Goal: Information Seeking & Learning: Learn about a topic

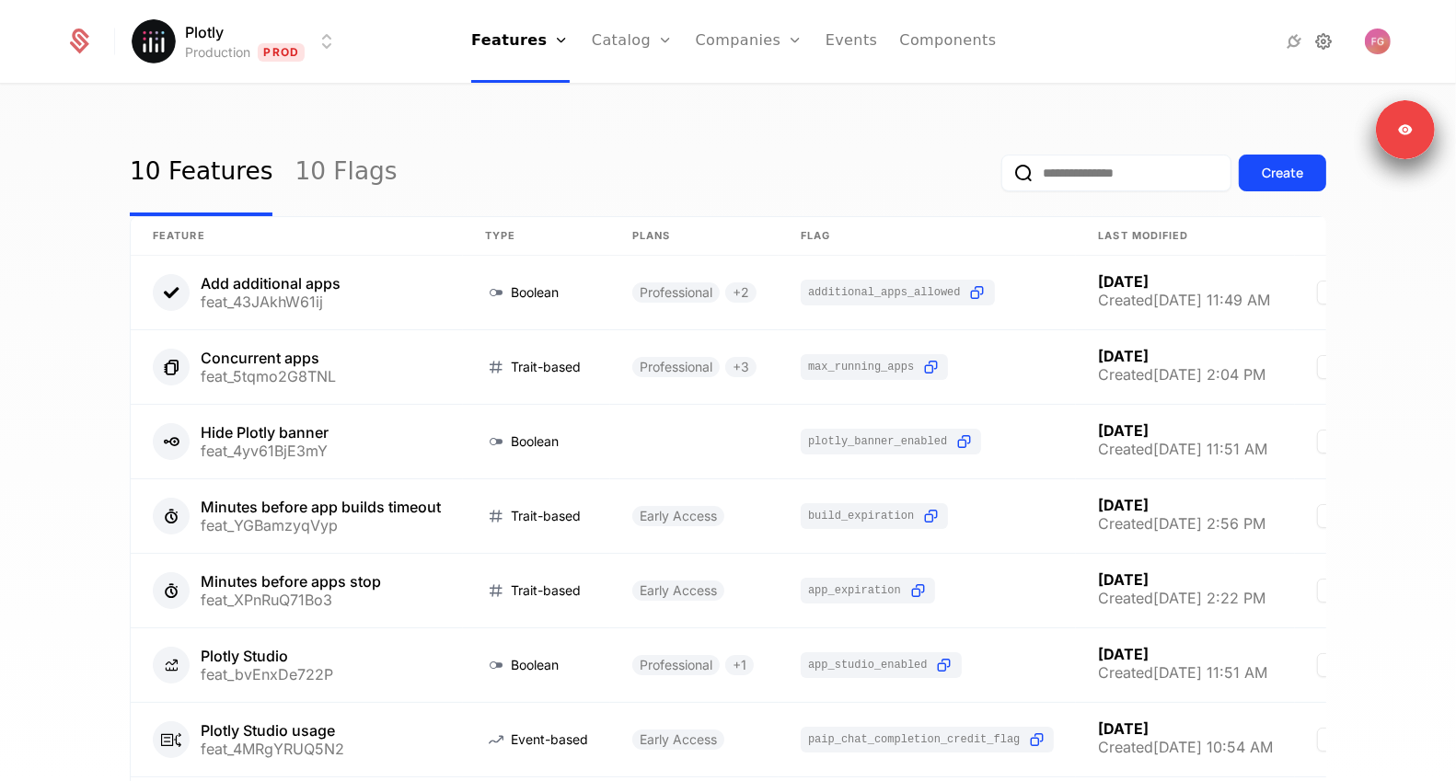
click at [1323, 43] on icon at bounding box center [1324, 41] width 22 height 22
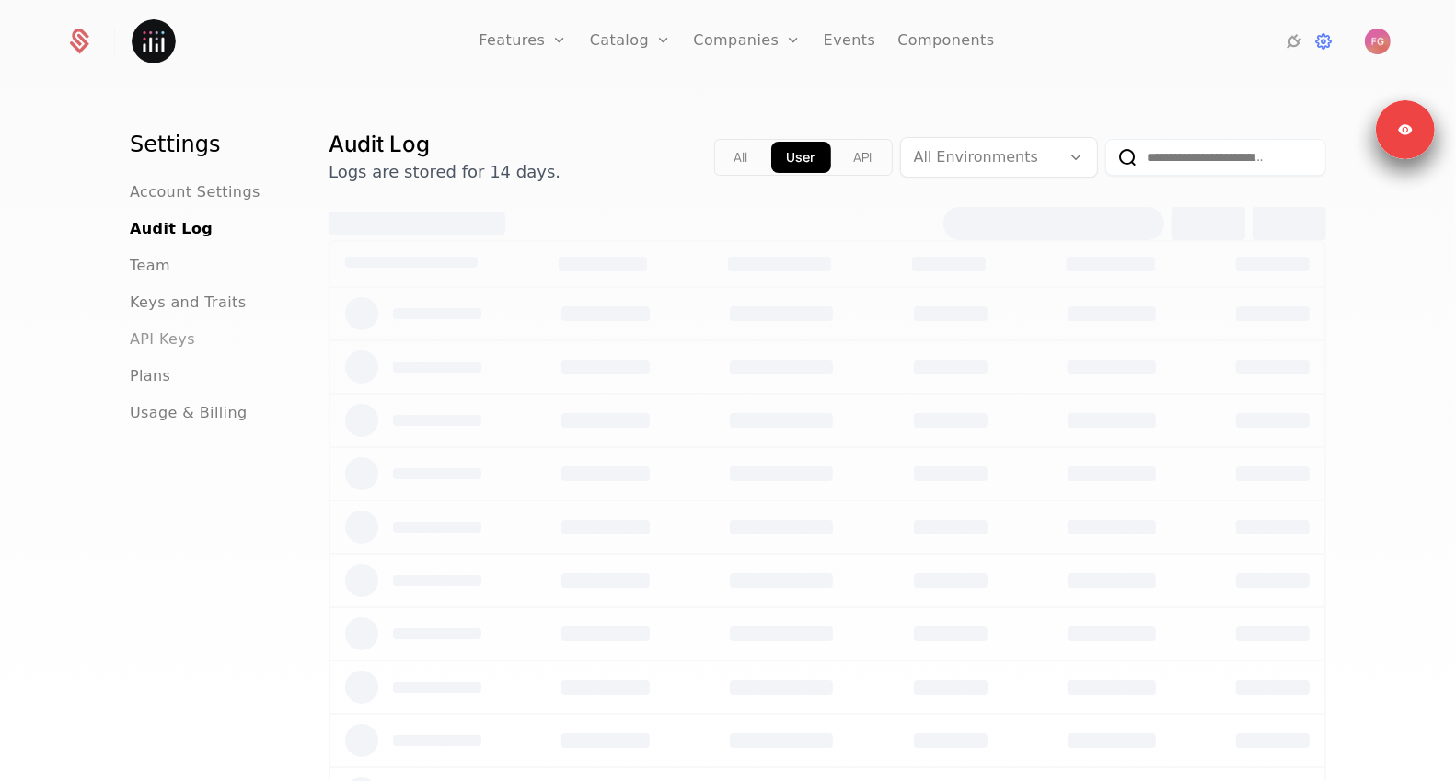
click at [151, 345] on span "API Keys" at bounding box center [162, 339] width 65 height 22
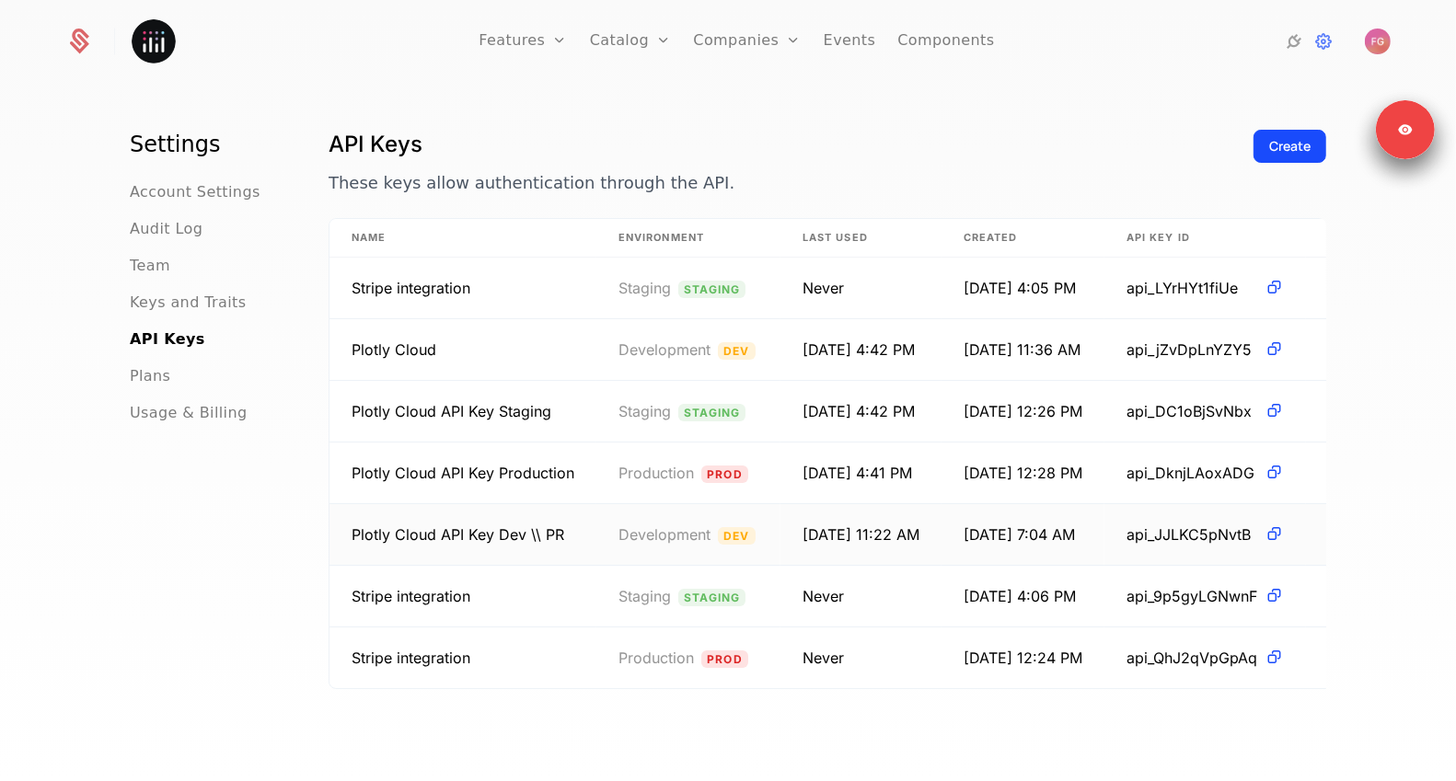
scroll to position [42, 0]
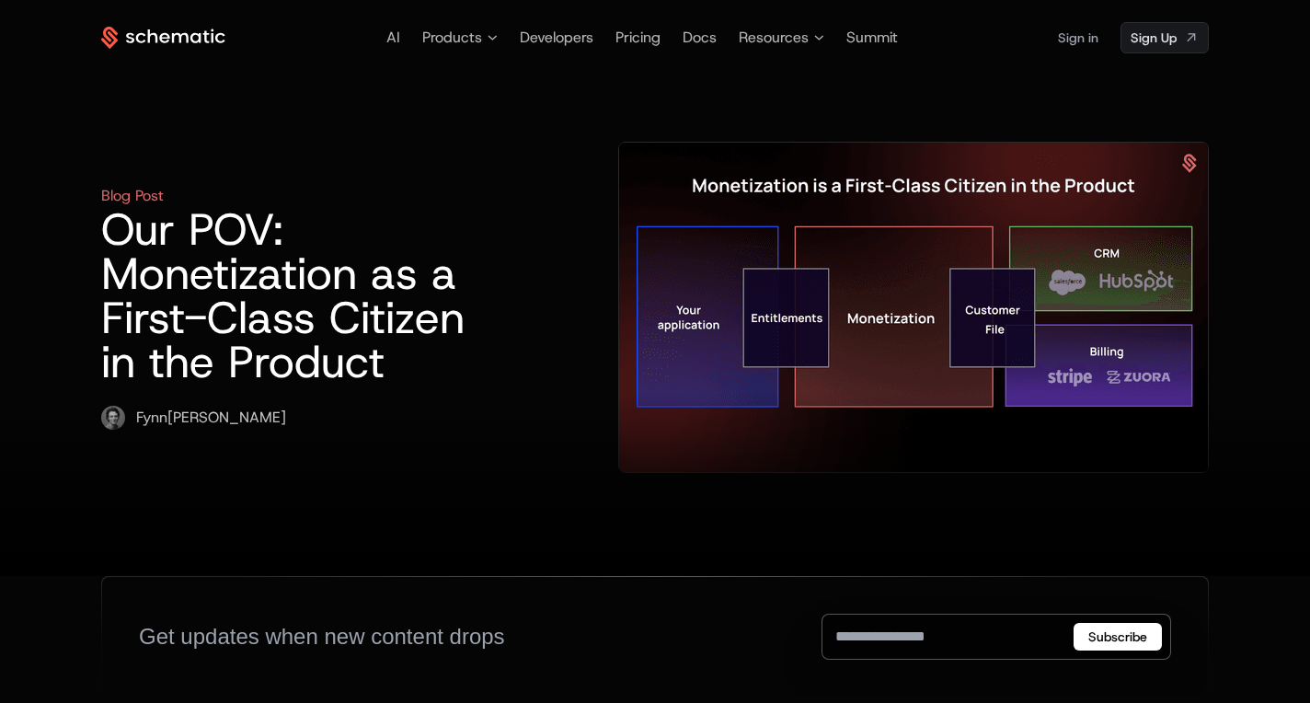
click at [240, 129] on div "Blog Post Our POV: Monetization as a First-Class Citizen in the Product Fynn Gl…" at bounding box center [655, 314] width 1108 height 523
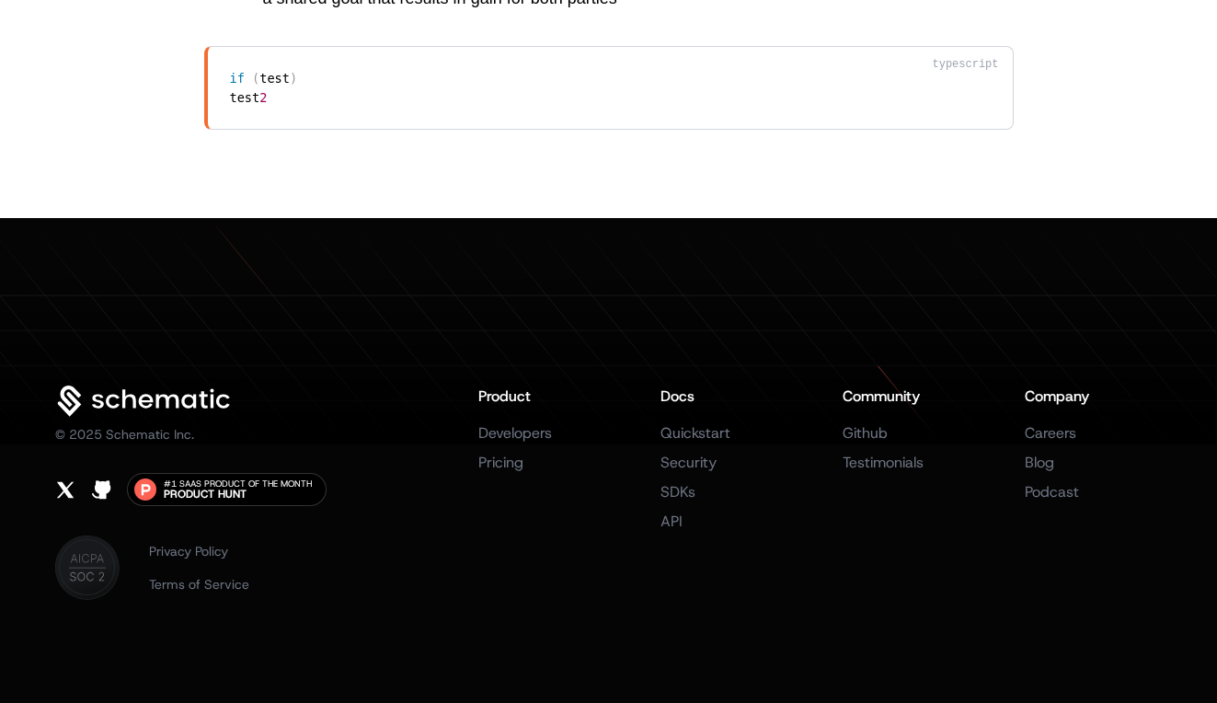
scroll to position [5128, 0]
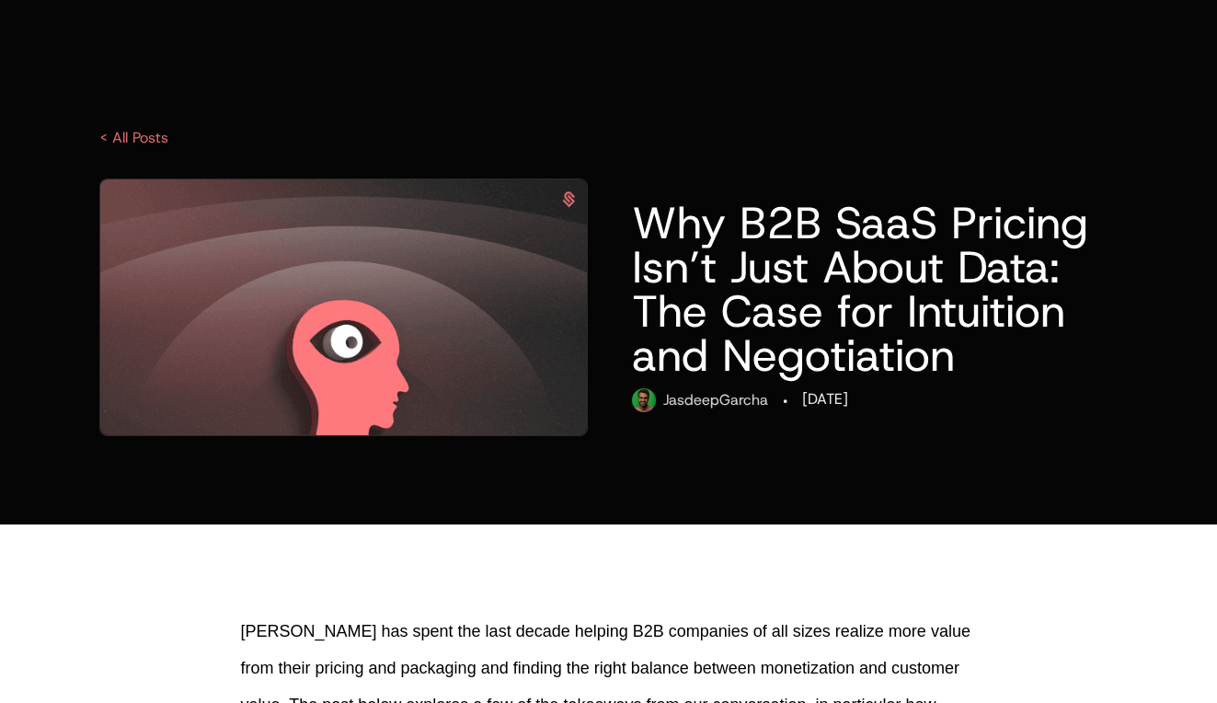
scroll to position [4996, 0]
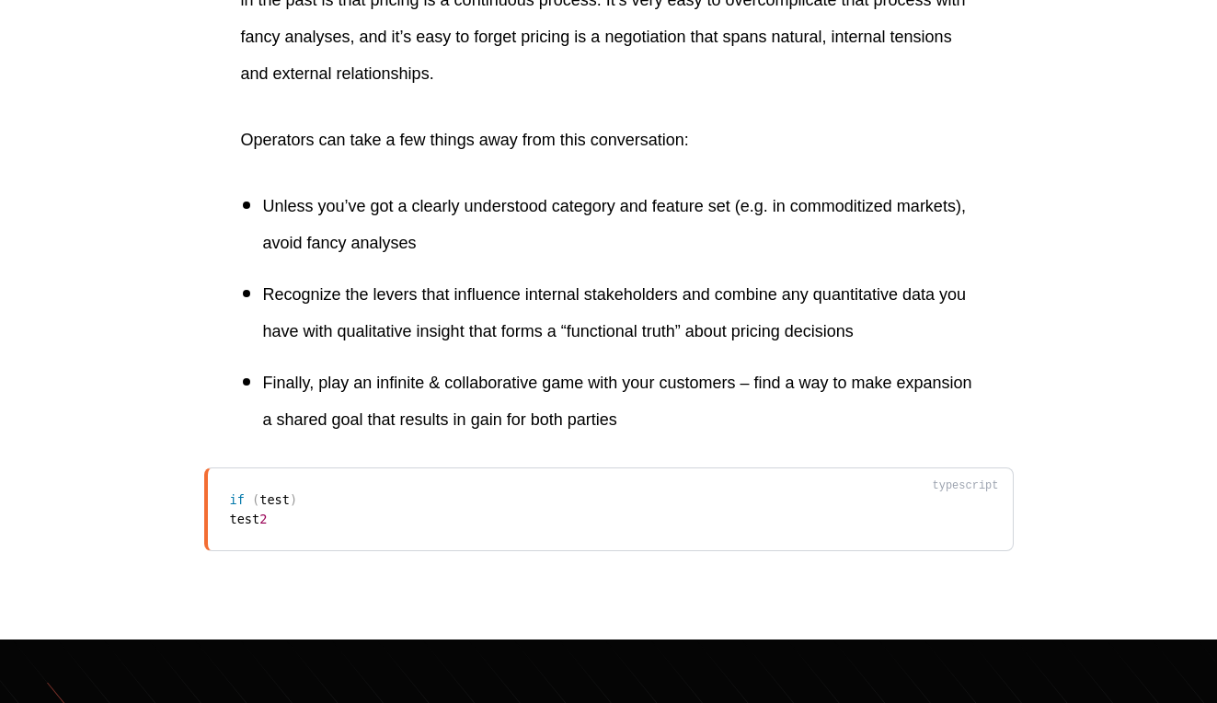
scroll to position [4996, 0]
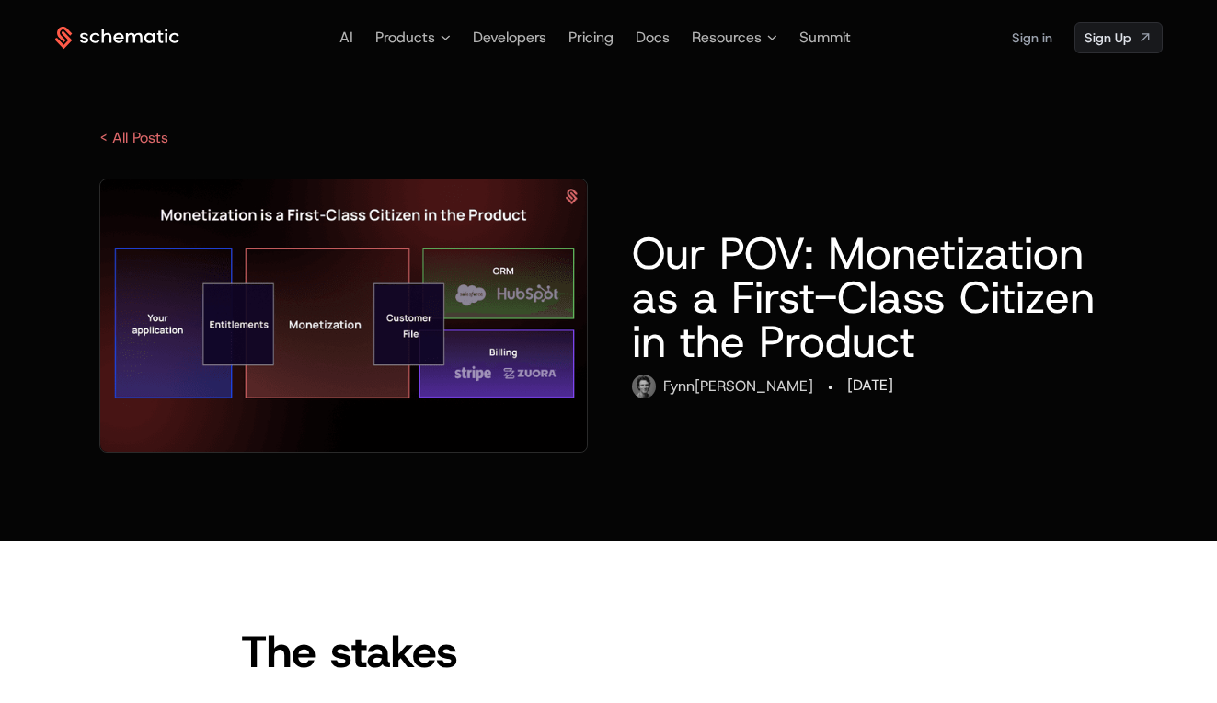
click at [540, 207] on img at bounding box center [344, 315] width 488 height 272
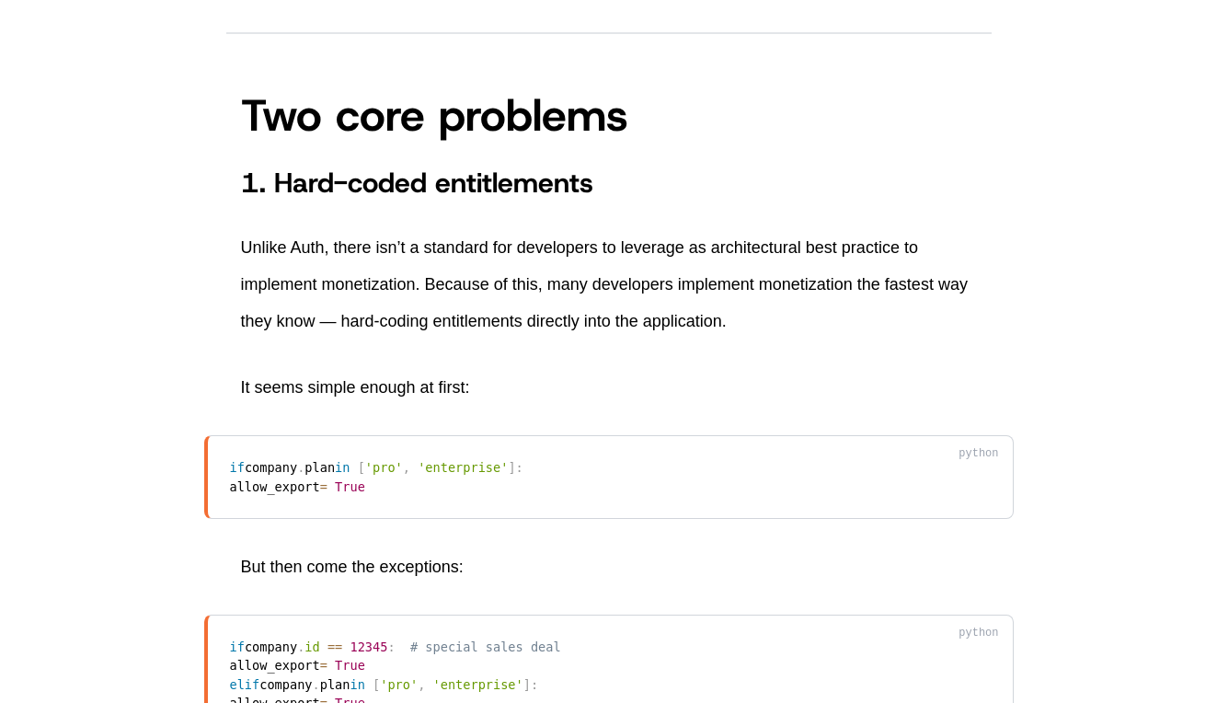
scroll to position [1863, 0]
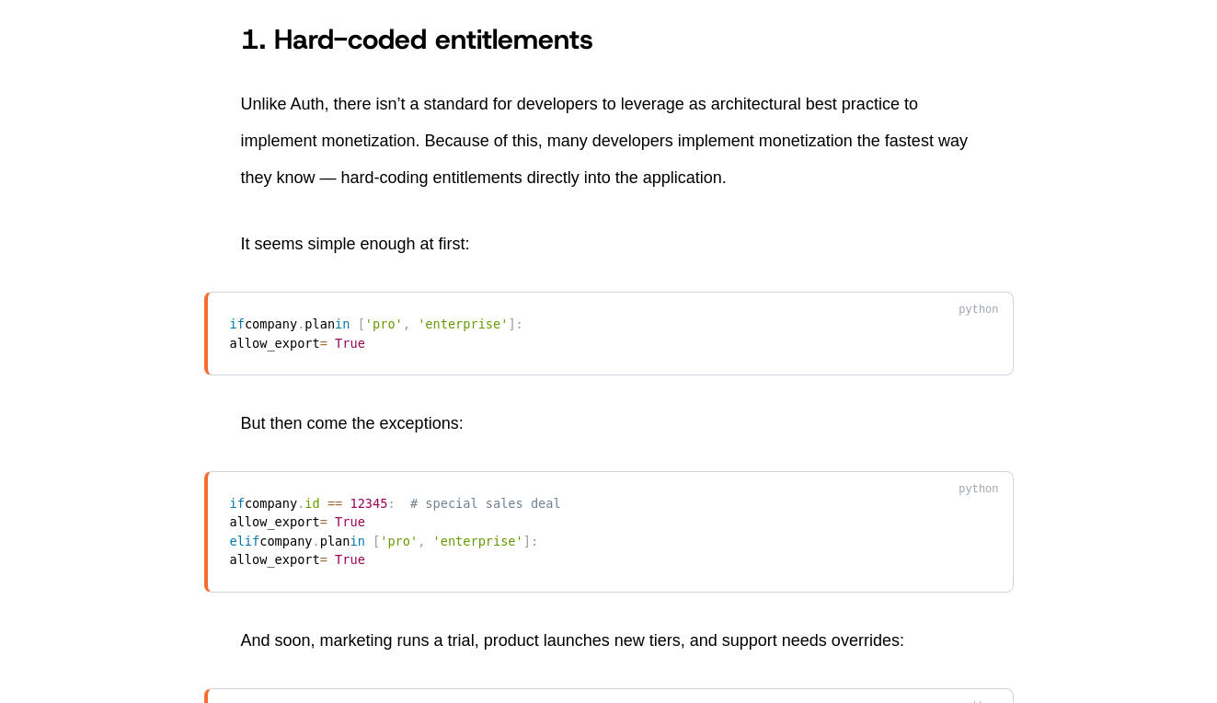
scroll to position [1911, 0]
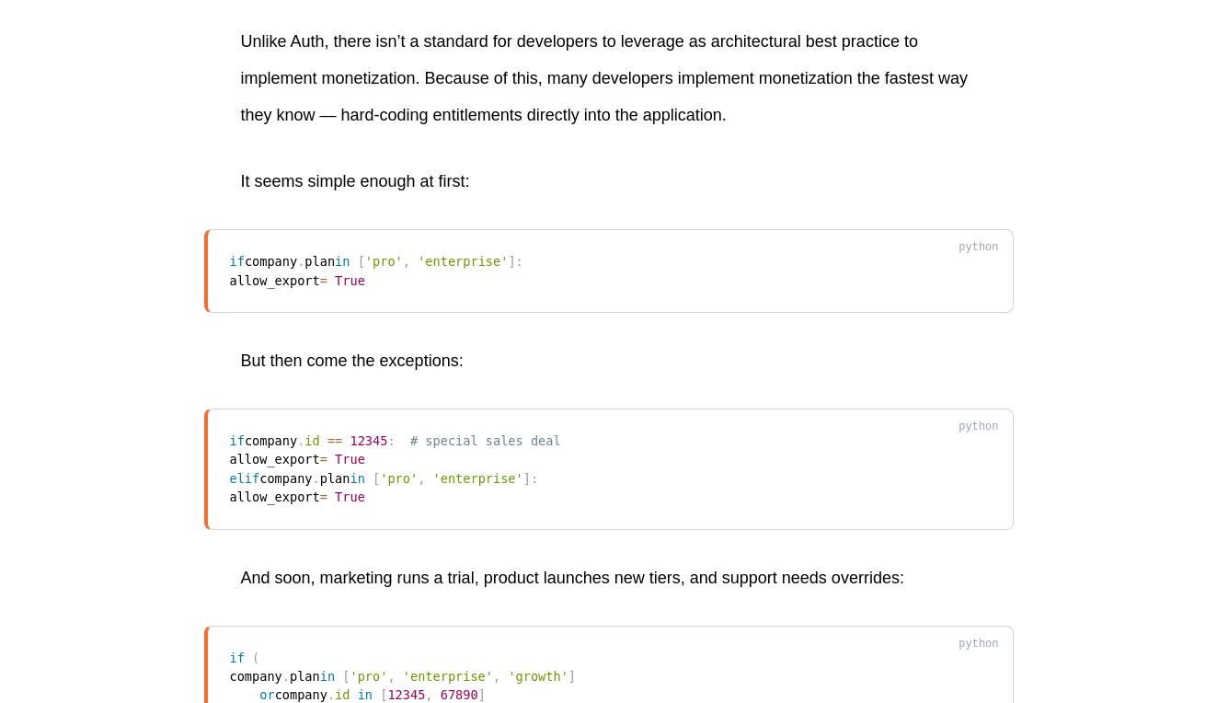
scroll to position [1911, 0]
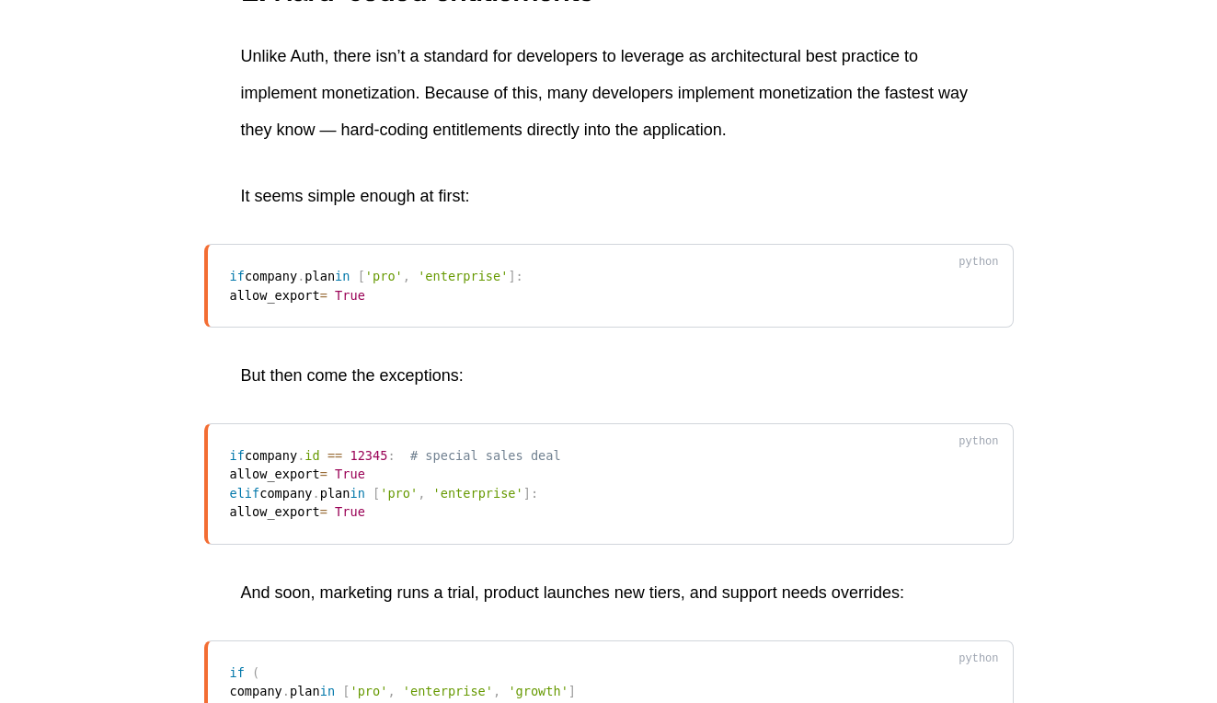
click at [357, 279] on span at bounding box center [353, 276] width 7 height 15
click at [495, 389] on p "But then come the exceptions:" at bounding box center [609, 375] width 736 height 37
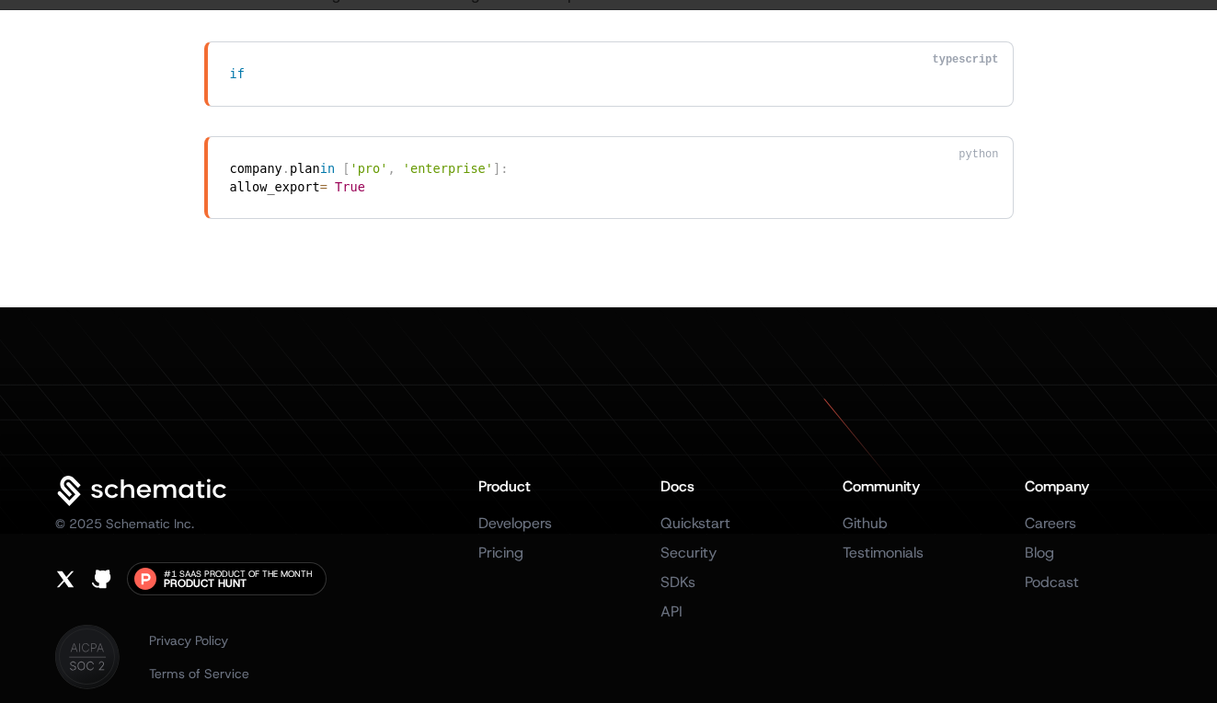
scroll to position [5137, 0]
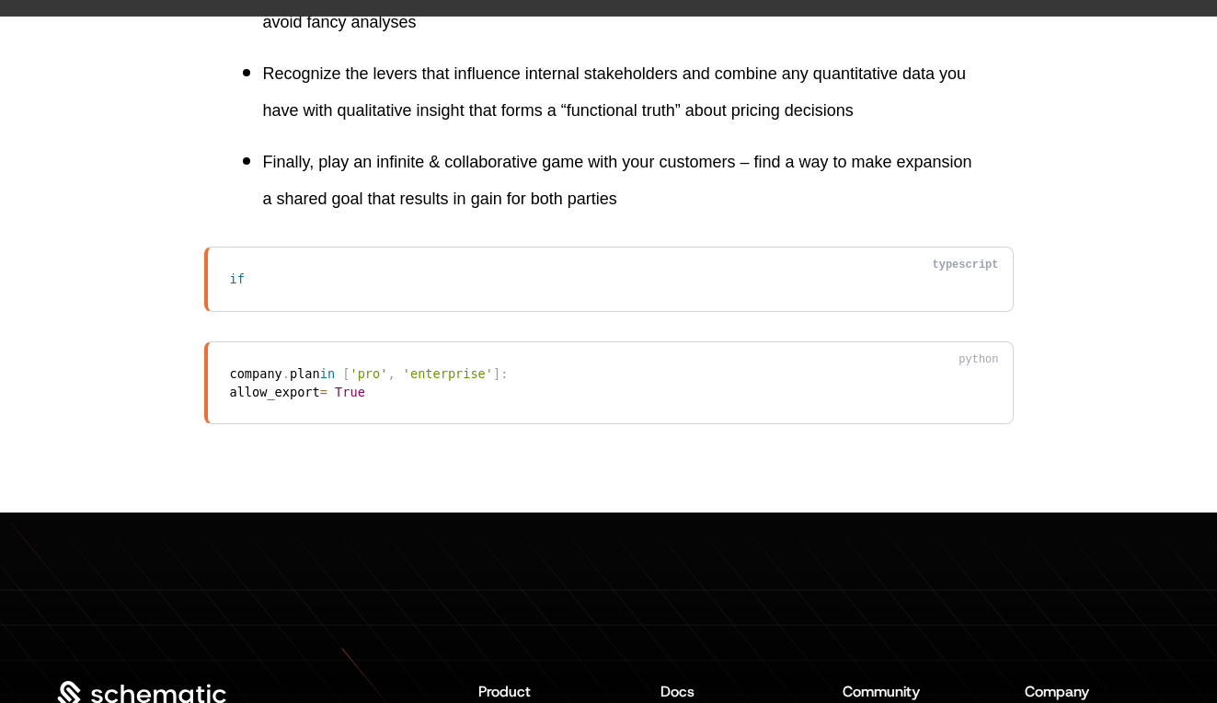
scroll to position [4940, 0]
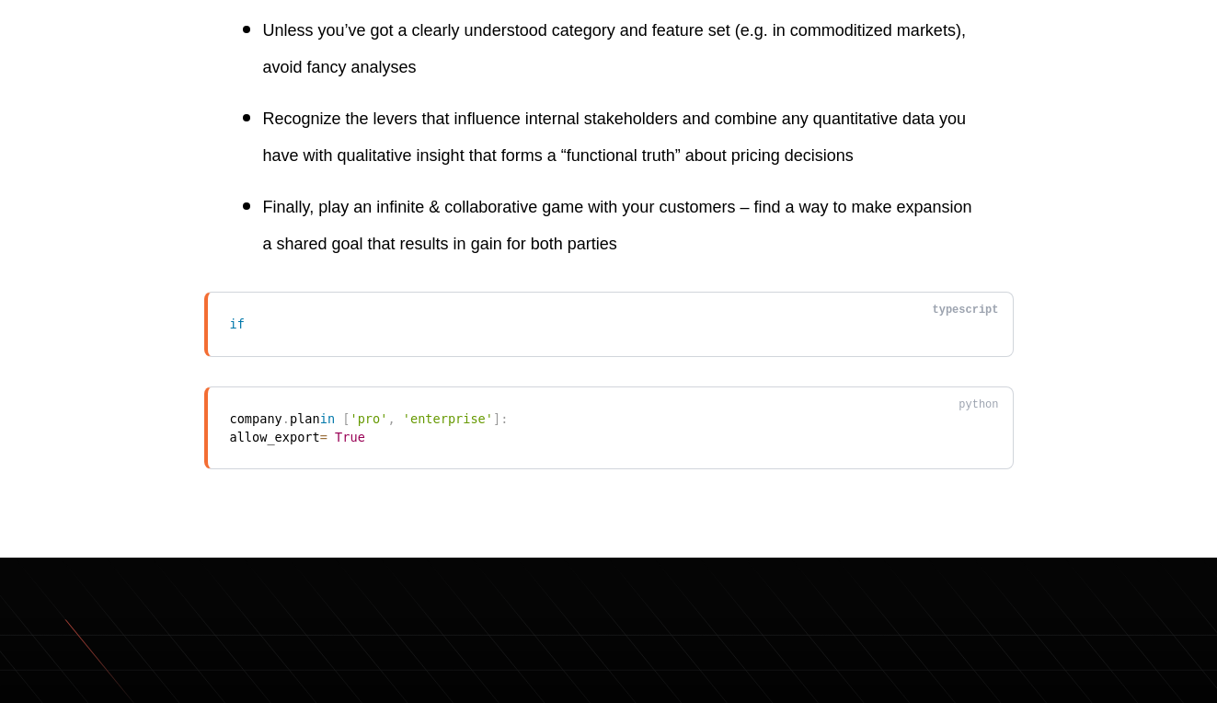
click at [408, 261] on p "Finally, play an infinite & collaborative game with your customers – find a way…" at bounding box center [620, 226] width 714 height 74
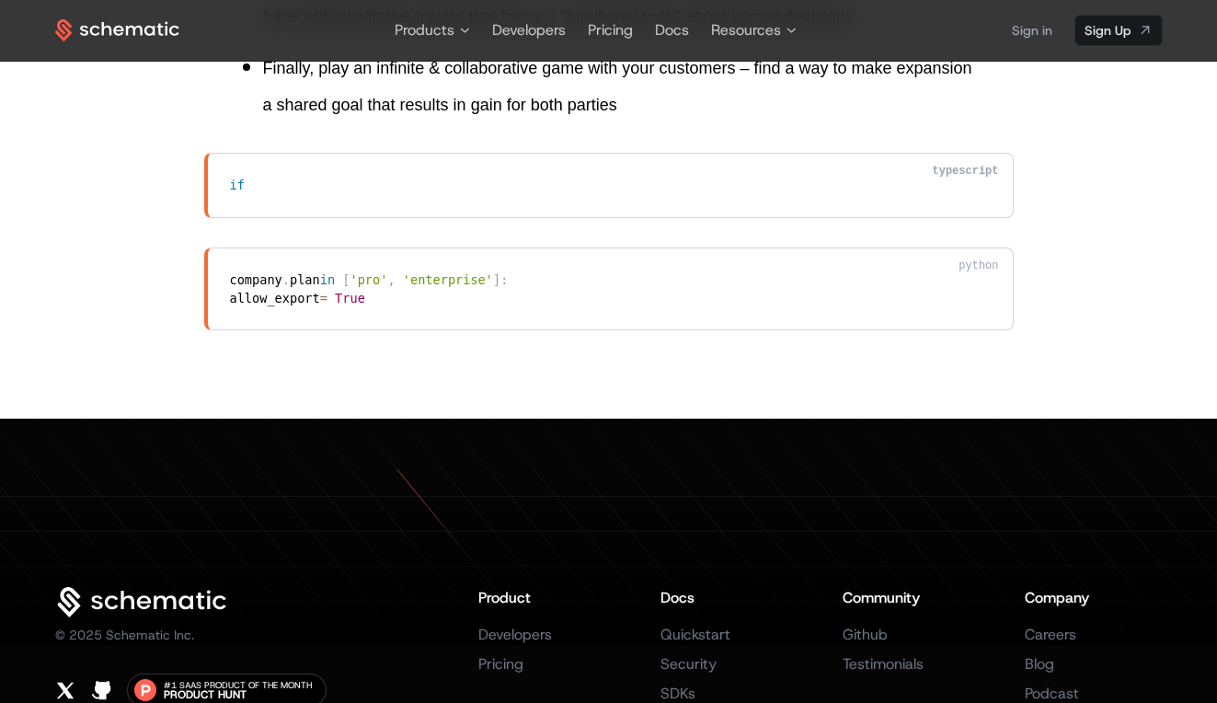
scroll to position [5001, 0]
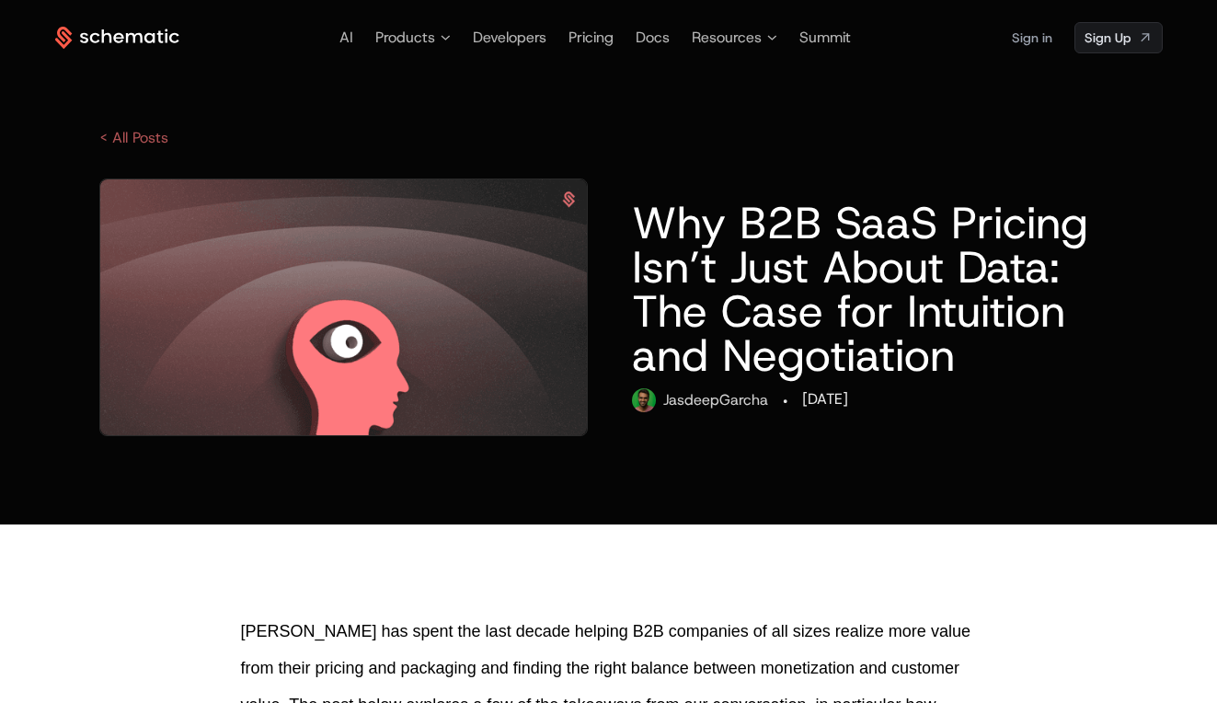
click at [121, 137] on link "< All Posts" at bounding box center [133, 137] width 69 height 19
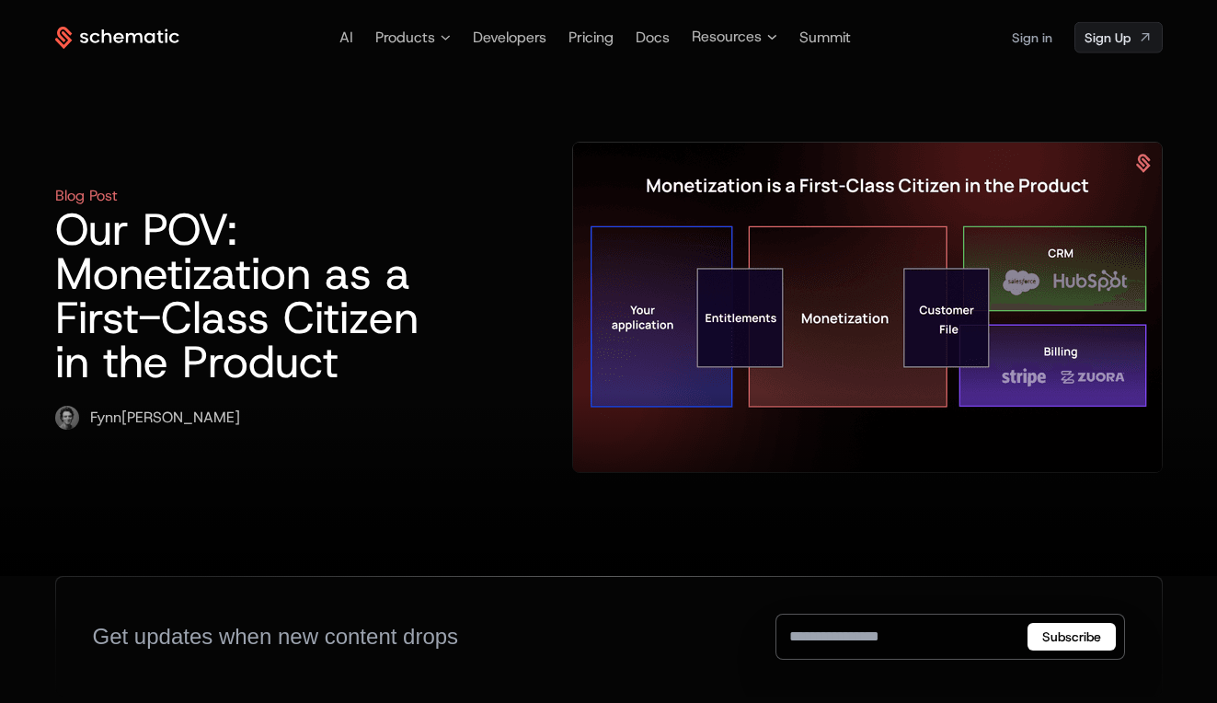
click at [683, 229] on img at bounding box center [867, 307] width 589 height 329
